Goal: Check status: Check status

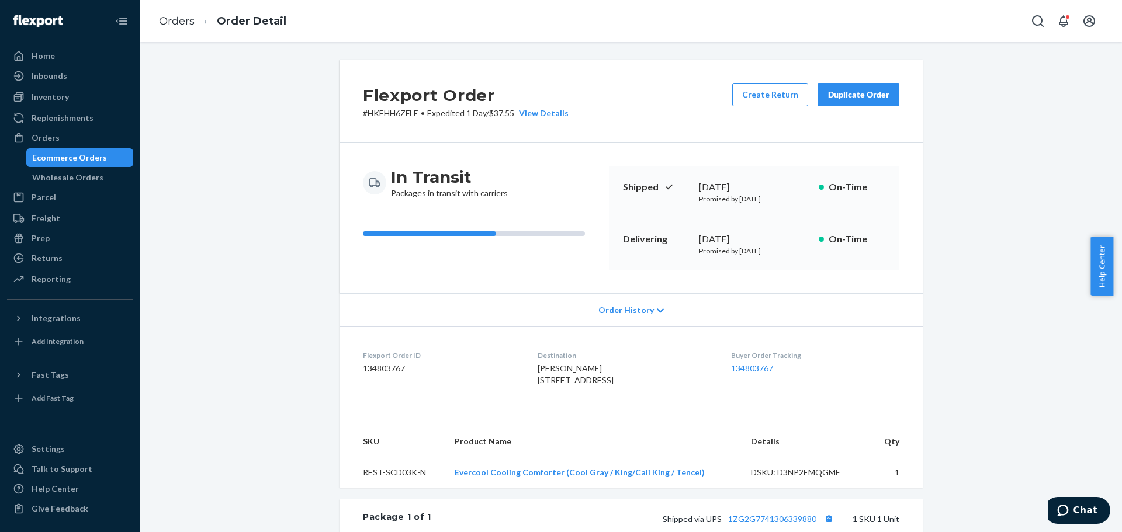
scroll to position [243, 0]
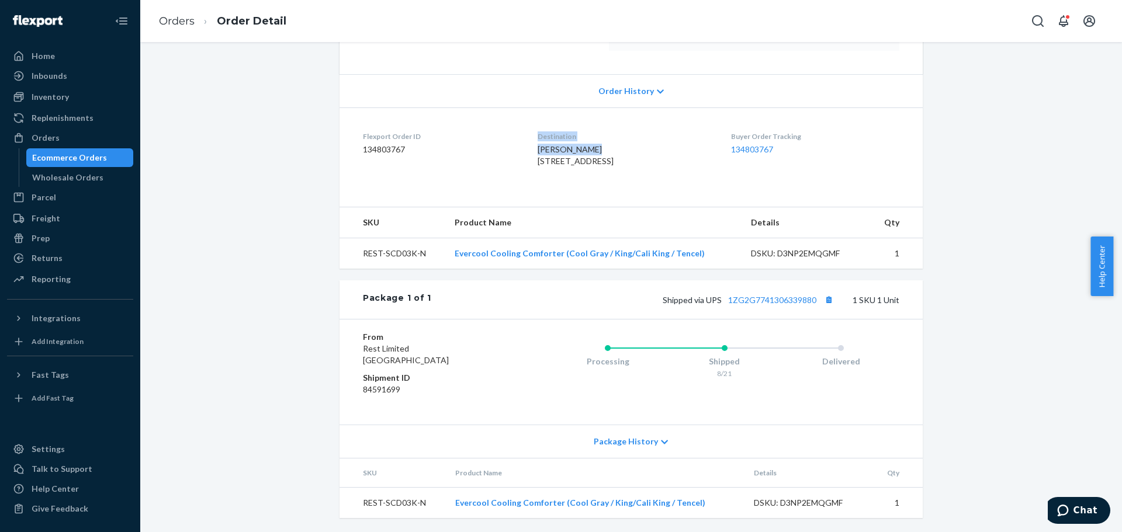
drag, startPoint x: 525, startPoint y: 130, endPoint x: 600, endPoint y: 130, distance: 74.2
click at [600, 130] on dl "Flexport Order ID 134803767 Destination [PERSON_NAME] [STREET_ADDRESS] US Buyer…" at bounding box center [631, 152] width 583 height 88
click at [593, 144] on div "[PERSON_NAME] [STREET_ADDRESS]" at bounding box center [625, 155] width 174 height 23
drag, startPoint x: 540, startPoint y: 126, endPoint x: 600, endPoint y: 129, distance: 59.7
click at [600, 144] on div "[PERSON_NAME] [STREET_ADDRESS]" at bounding box center [625, 155] width 174 height 23
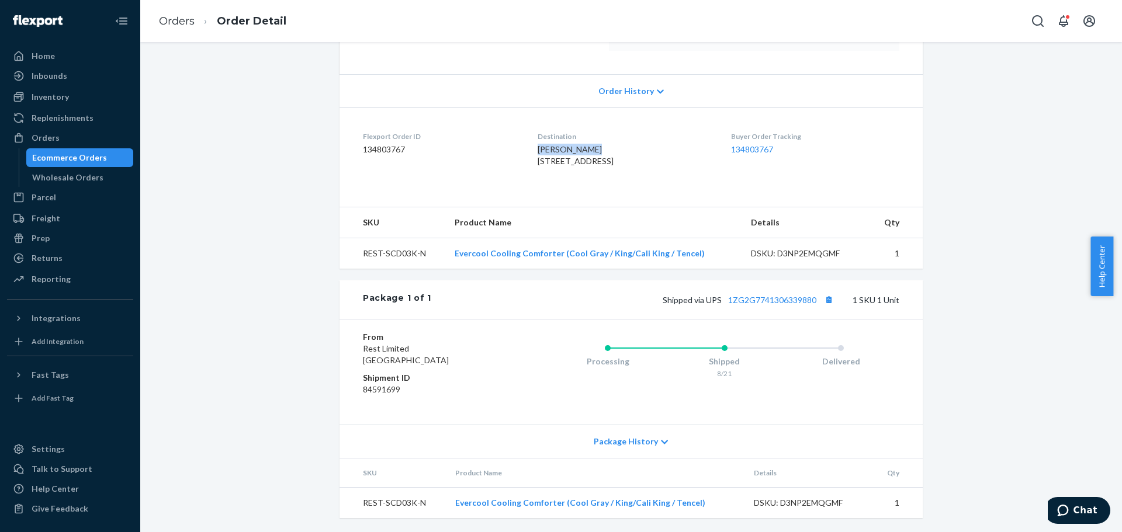
copy span "[PERSON_NAME]"
drag, startPoint x: 825, startPoint y: 300, endPoint x: 719, endPoint y: 318, distance: 107.9
click at [825, 300] on button "Copy tracking number" at bounding box center [828, 299] width 15 height 15
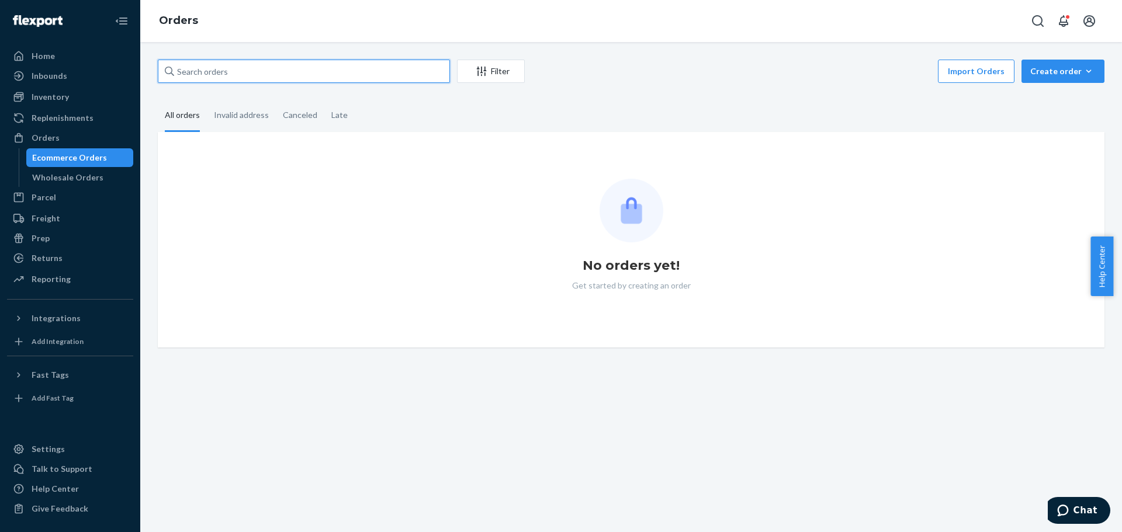
click at [245, 65] on input "text" at bounding box center [304, 71] width 292 height 23
paste input "[PERSON_NAME]"
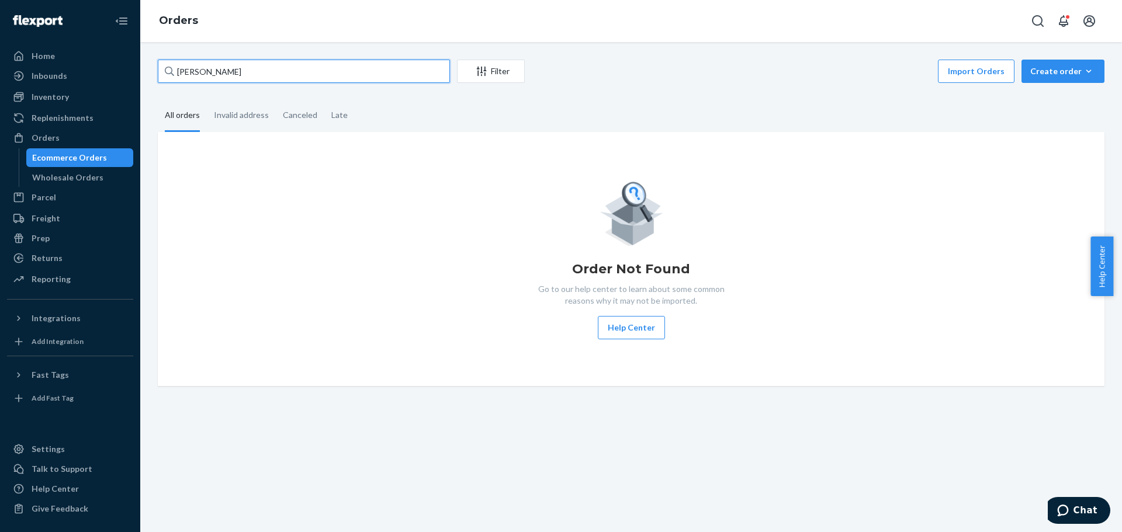
type input "[PERSON_NAME]"
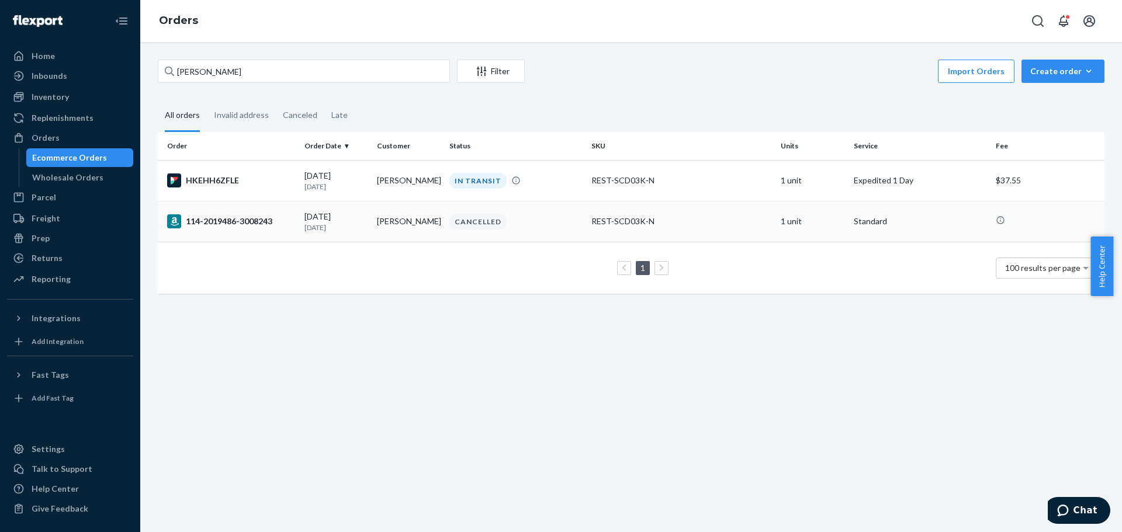
click at [237, 217] on div "114-2019486-3008243" at bounding box center [231, 221] width 128 height 14
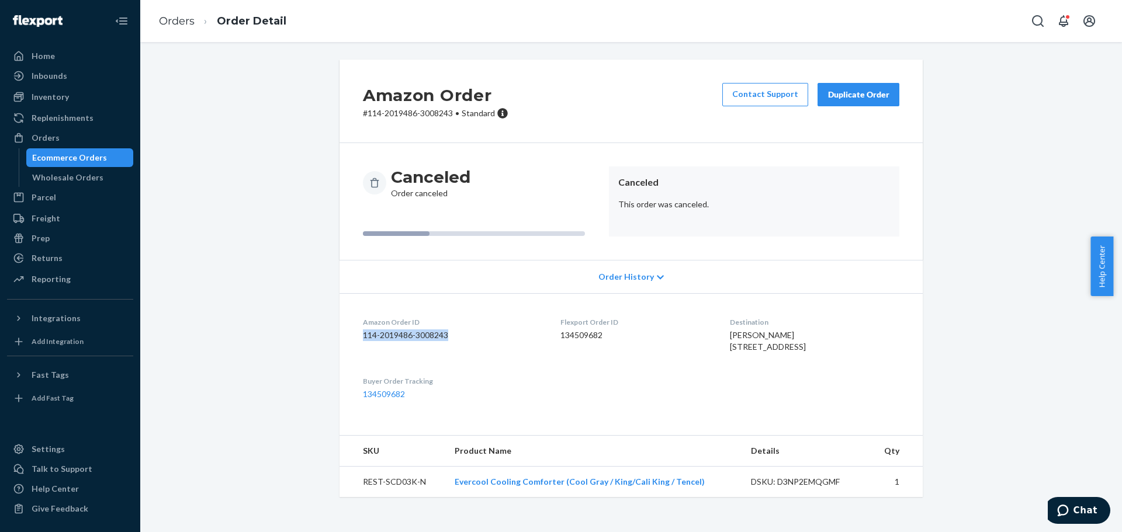
drag, startPoint x: 349, startPoint y: 338, endPoint x: 359, endPoint y: 295, distance: 43.8
click at [470, 342] on dl "Amazon Order ID 114-2019486-3008243 Flexport Order ID 134509682 Destination Yun…" at bounding box center [631, 358] width 583 height 130
copy dd "114-2019486-3008243"
